Goal: Understand process/instructions: Learn about a topic

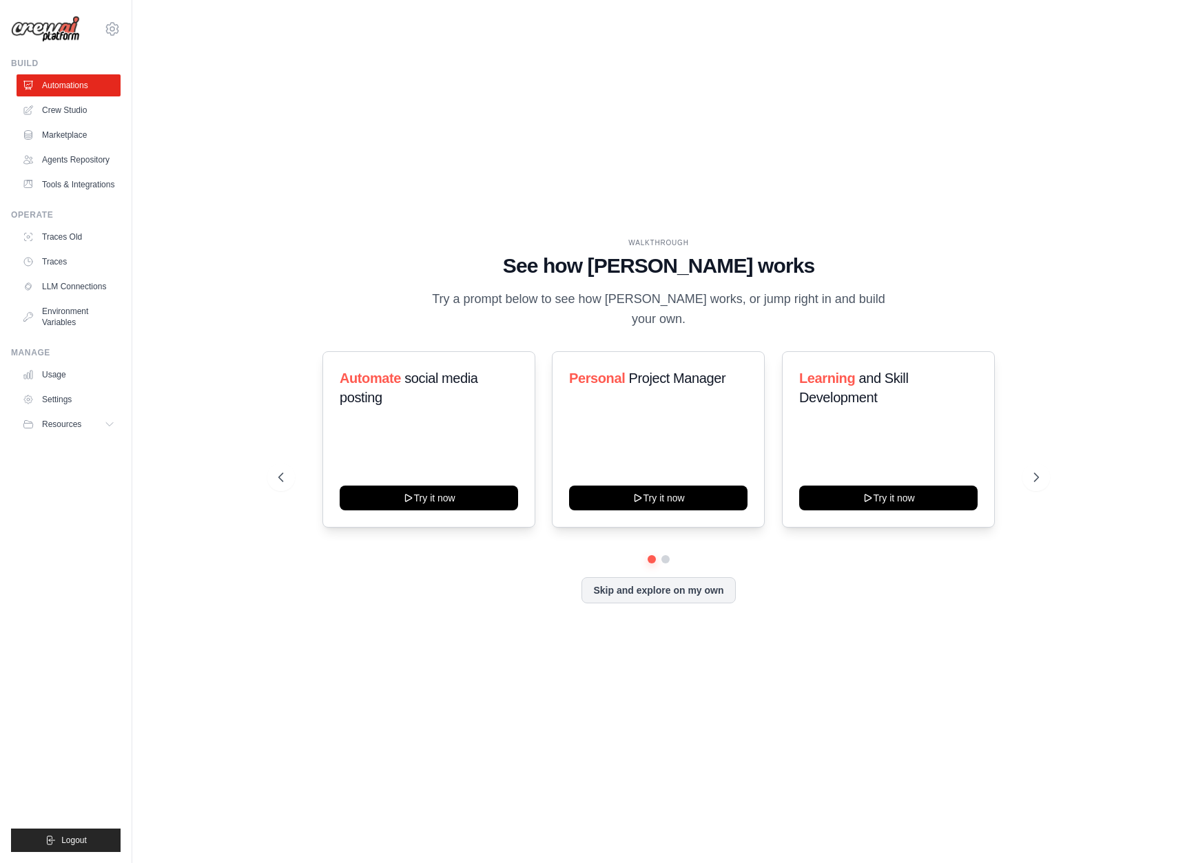
click at [364, 133] on div "WALKTHROUGH See how [PERSON_NAME] works Try a prompt below to see how [PERSON_N…" at bounding box center [658, 431] width 1008 height 835
click at [83, 143] on link "Marketplace" at bounding box center [70, 135] width 104 height 22
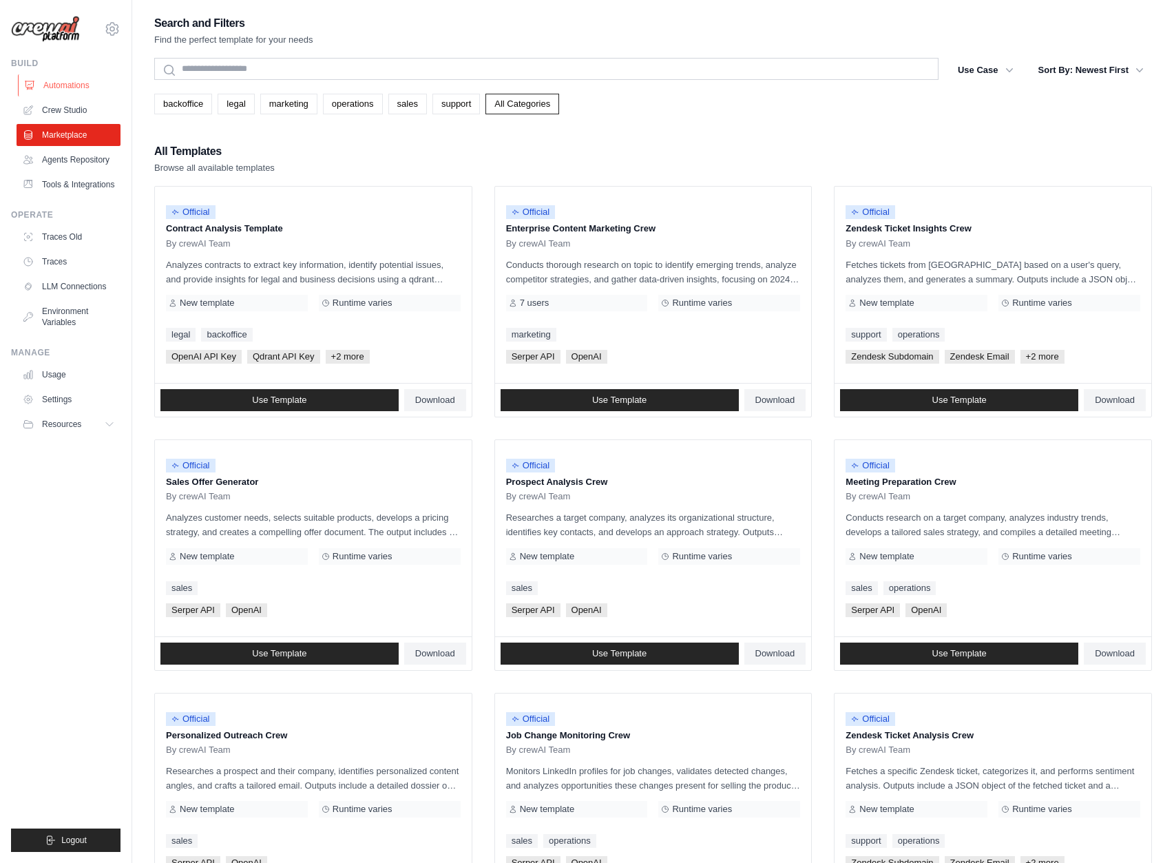
click at [66, 79] on link "Automations" at bounding box center [70, 85] width 104 height 22
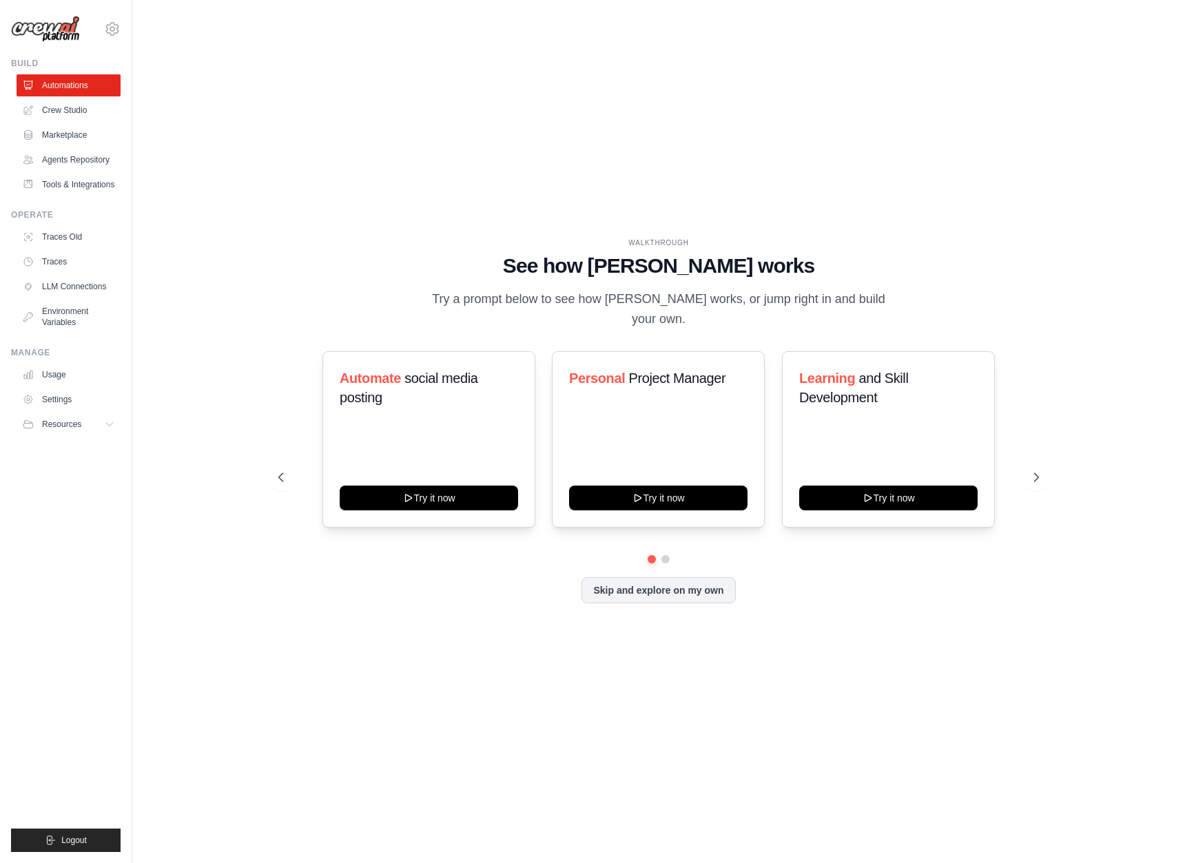
click at [53, 29] on img at bounding box center [45, 29] width 69 height 27
drag, startPoint x: 356, startPoint y: 379, endPoint x: 429, endPoint y: 397, distance: 75.2
click at [414, 376] on h3 "Automate social media posting" at bounding box center [429, 387] width 178 height 39
click at [437, 412] on div "Automate social media posting" at bounding box center [429, 393] width 178 height 50
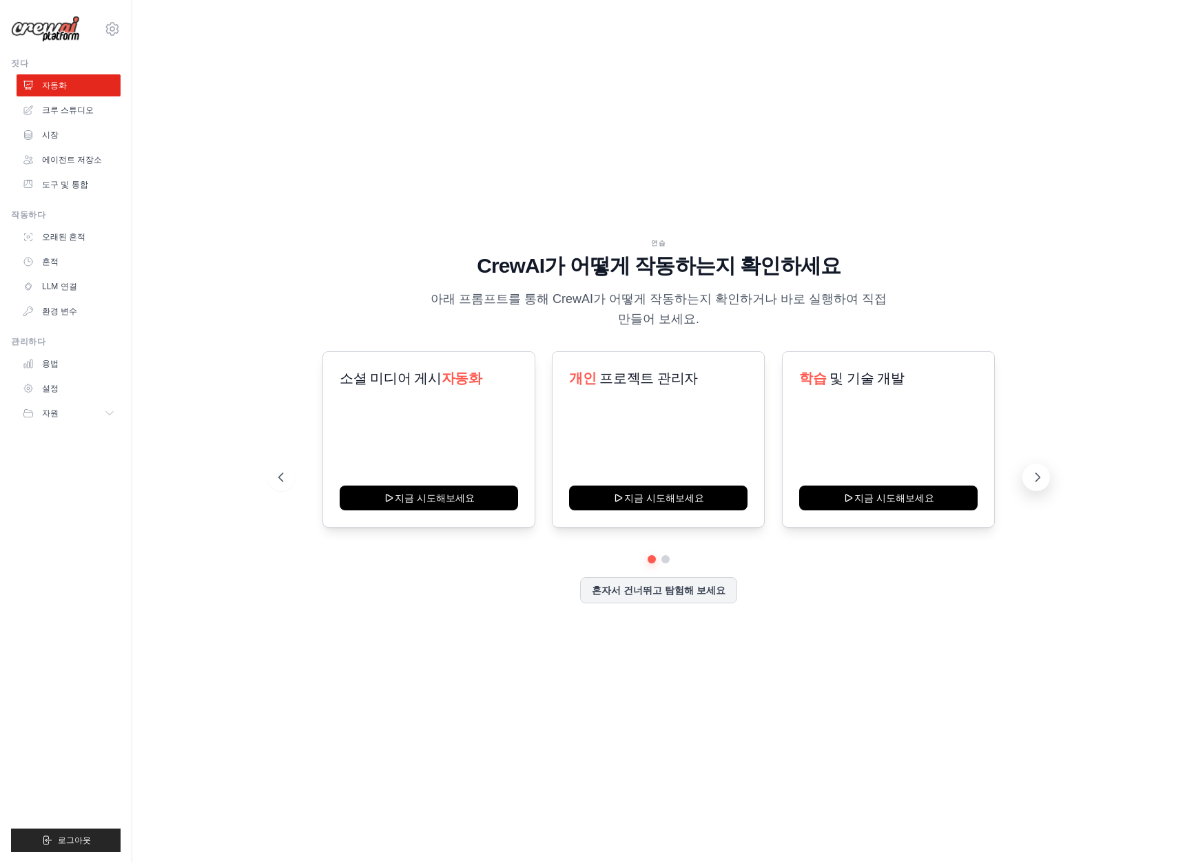
click at [1036, 479] on icon at bounding box center [1037, 477] width 14 height 14
click at [1044, 477] on button at bounding box center [1036, 478] width 28 height 28
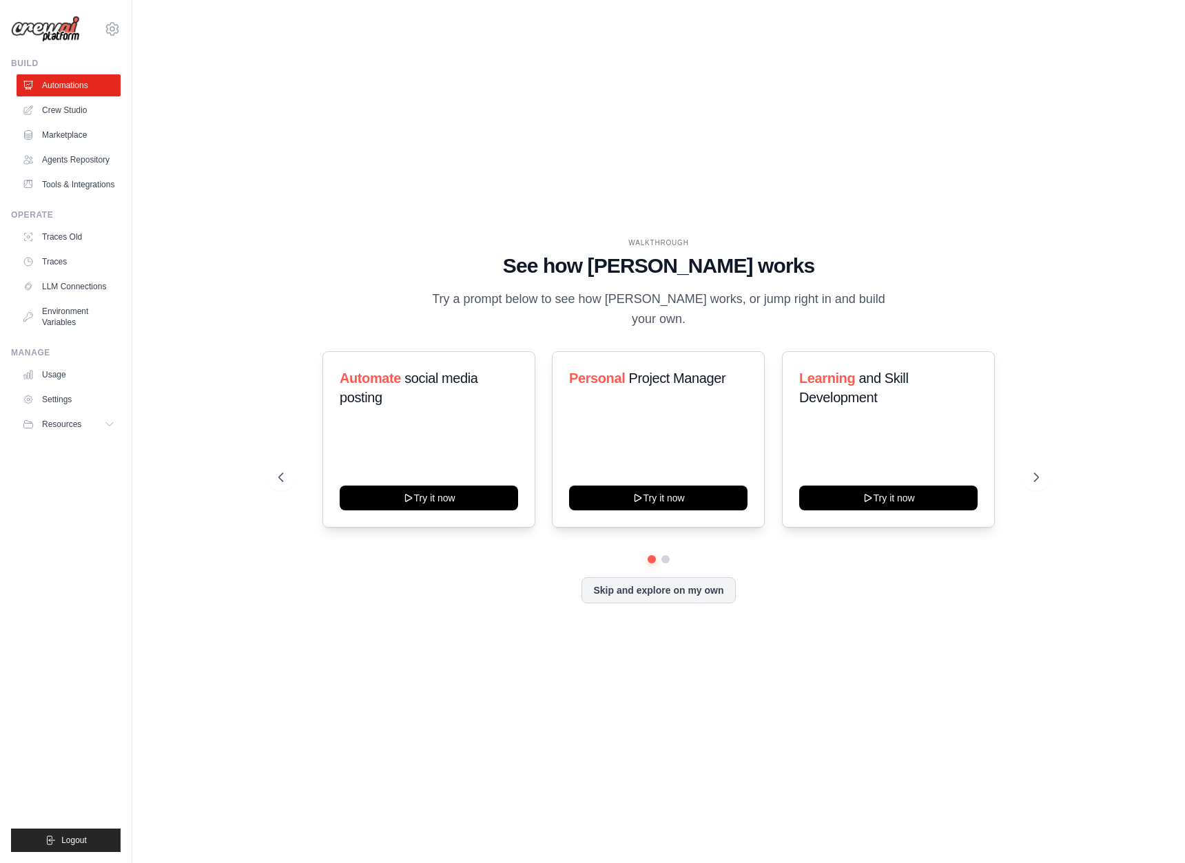
drag, startPoint x: 902, startPoint y: 105, endPoint x: 967, endPoint y: 332, distance: 235.8
click at [902, 110] on div "WALKTHROUGH See how [PERSON_NAME] works Try a prompt below to see how [PERSON_N…" at bounding box center [658, 431] width 1008 height 835
click at [1038, 483] on icon at bounding box center [1037, 477] width 14 height 14
click at [663, 605] on div "WALKTHROUGH See how [PERSON_NAME] works Try a prompt below to see how [PERSON_N…" at bounding box center [658, 432] width 793 height 388
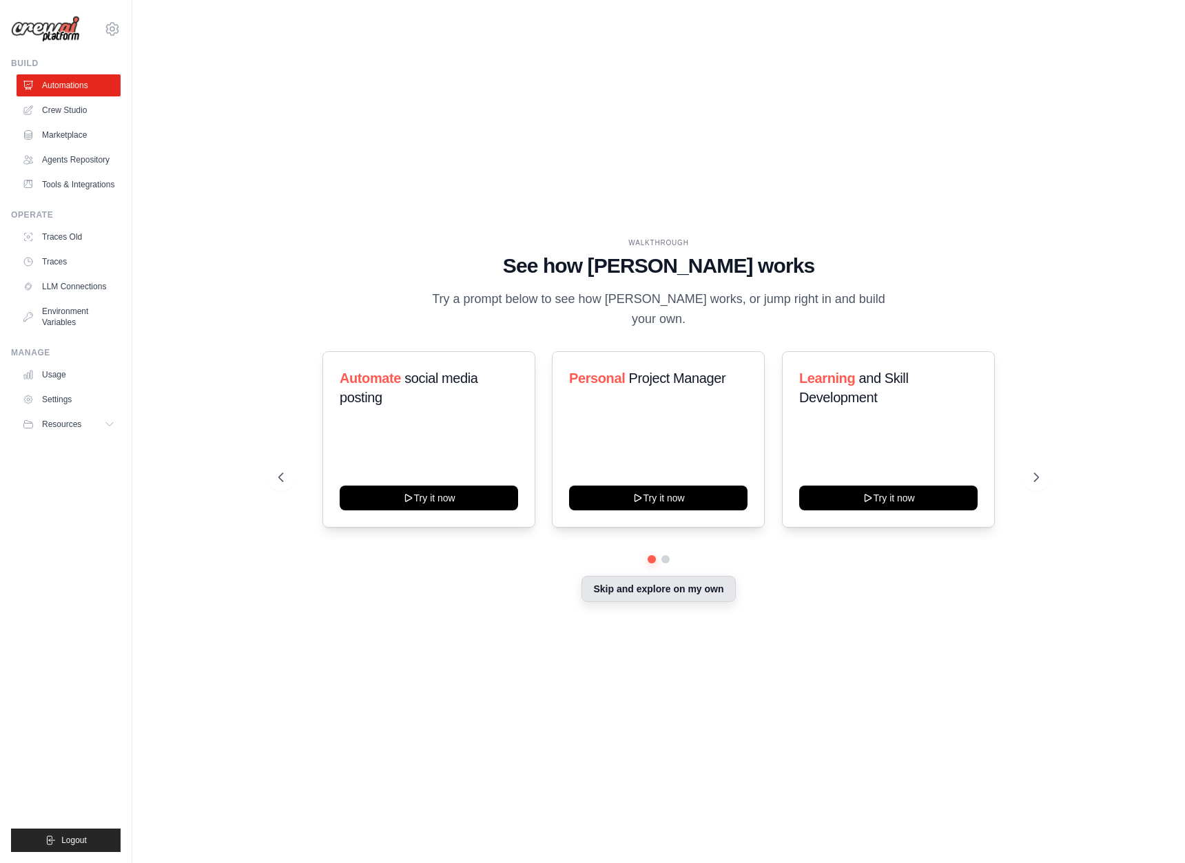
click at [667, 598] on button "Skip and explore on my own" at bounding box center [658, 589] width 154 height 26
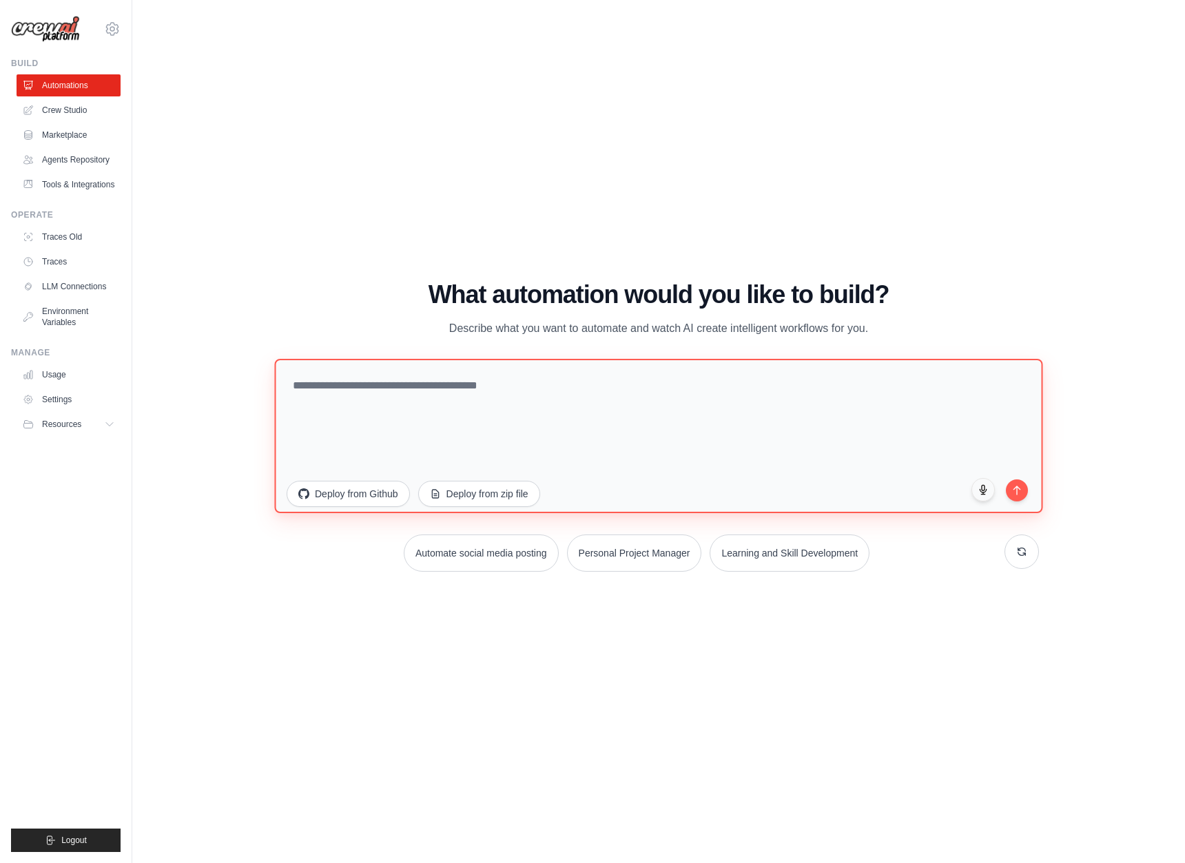
click at [514, 404] on textarea at bounding box center [658, 435] width 768 height 154
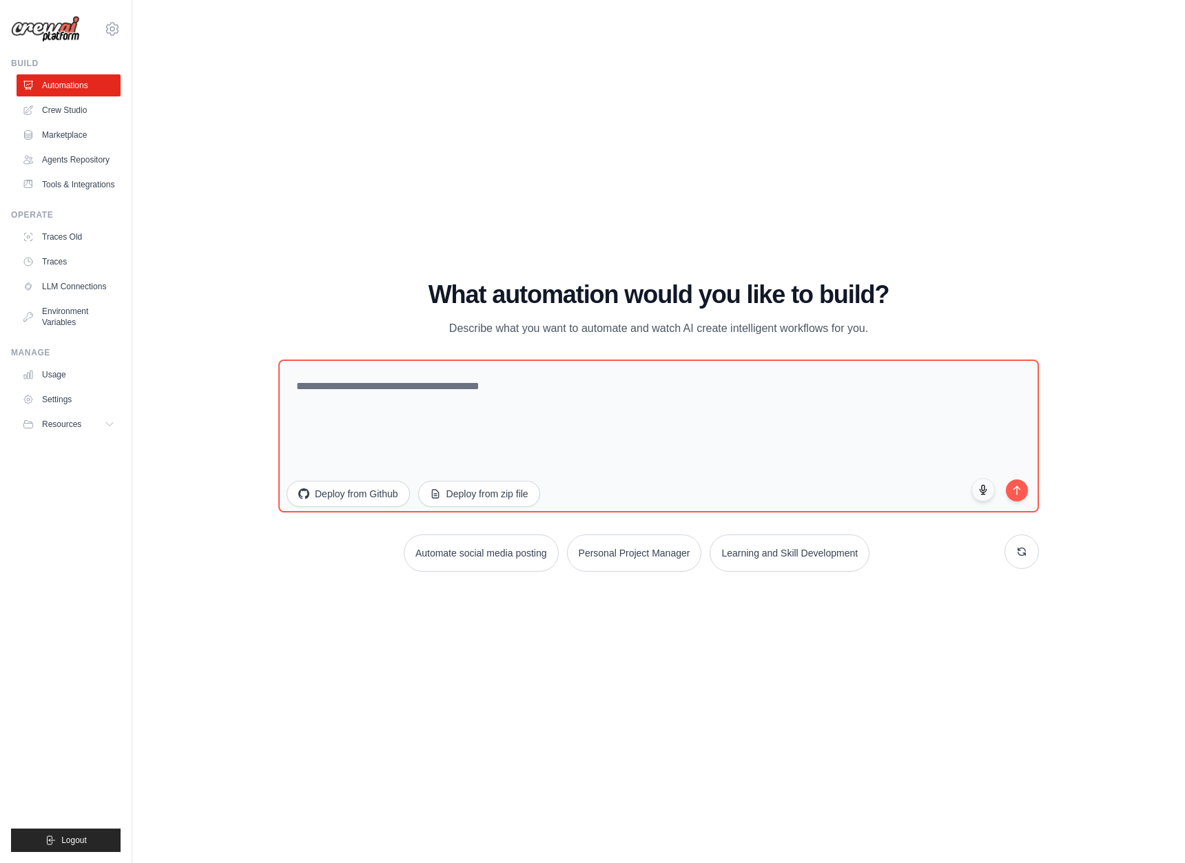
click at [32, 23] on img at bounding box center [45, 29] width 69 height 27
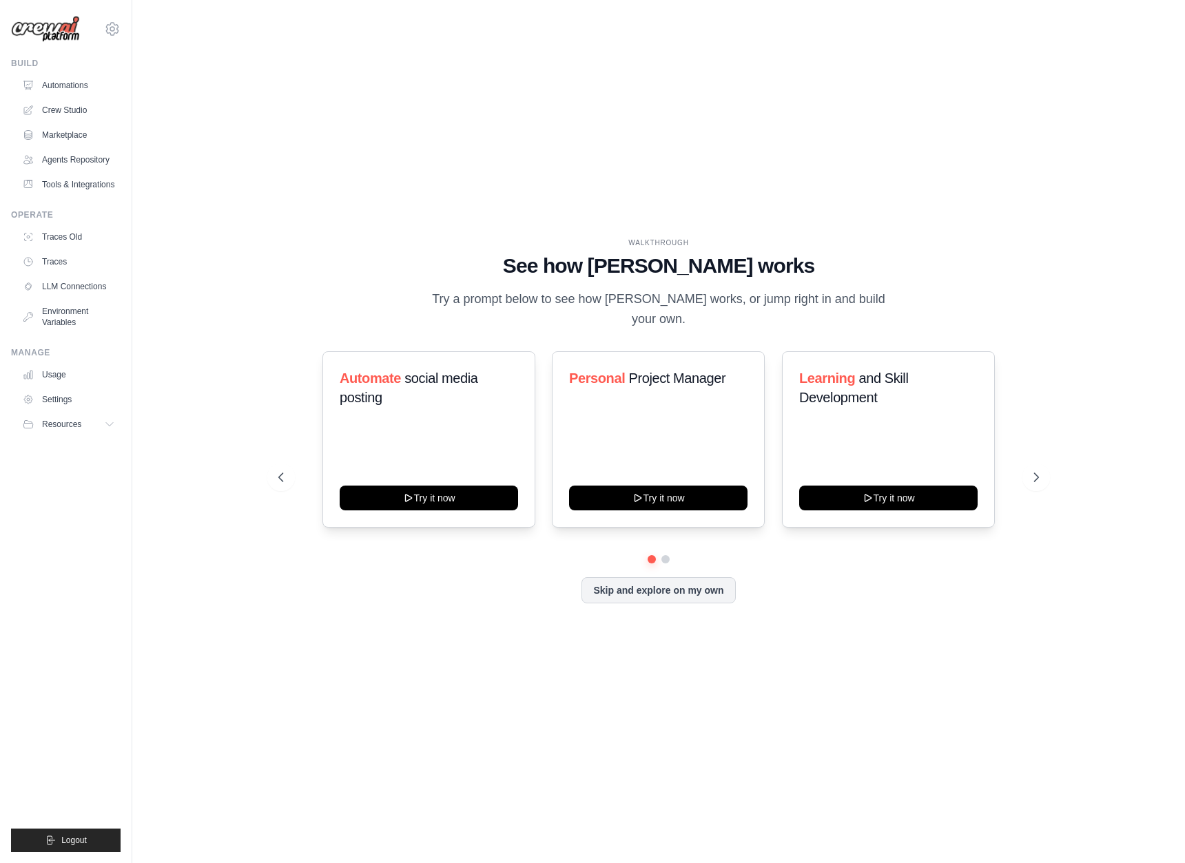
click at [284, 220] on div "WALKTHROUGH See how [PERSON_NAME] works Try a prompt below to see how [PERSON_N…" at bounding box center [658, 431] width 1008 height 835
